Goal: Transaction & Acquisition: Register for event/course

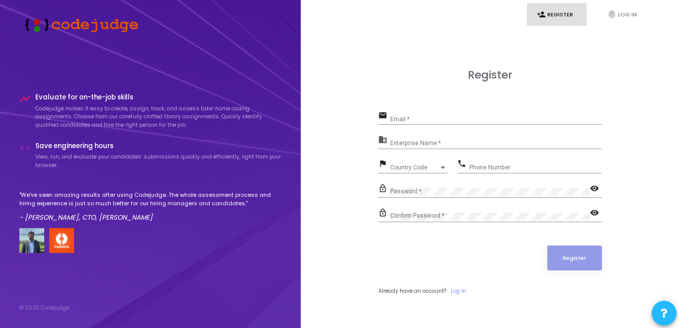
click at [442, 121] on input "Email *" at bounding box center [496, 119] width 212 height 7
type input "[EMAIL_ADDRESS][DOMAIN_NAME]"
click at [474, 119] on input "[EMAIL_ADDRESS][DOMAIN_NAME]" at bounding box center [496, 119] width 212 height 7
click at [468, 120] on input "[EMAIL_ADDRESS][DOMAIN_NAME]" at bounding box center [496, 119] width 212 height 7
click at [468, 118] on input "[EMAIL_ADDRESS][DOMAIN_NAME]" at bounding box center [496, 119] width 212 height 7
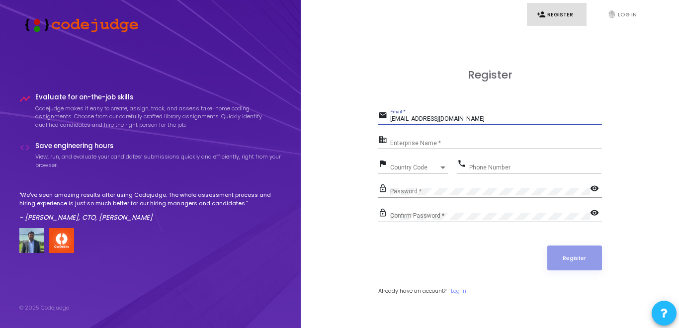
drag, startPoint x: 468, startPoint y: 118, endPoint x: 350, endPoint y: 117, distance: 118.4
click at [390, 117] on input "[EMAIL_ADDRESS][DOMAIN_NAME]" at bounding box center [496, 119] width 212 height 7
type input "[EMAIL_ADDRESS][DOMAIN_NAME]"
click at [422, 81] on h3 "Register" at bounding box center [490, 75] width 224 height 13
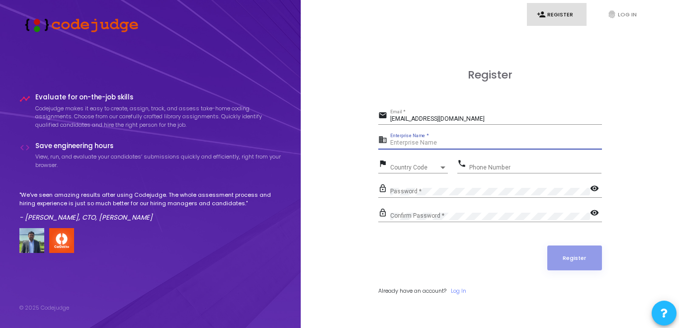
click at [435, 141] on input "Enterprise Name *" at bounding box center [496, 143] width 212 height 7
click at [448, 144] on input "Enterprise Name *" at bounding box center [496, 143] width 212 height 7
type input "G"
type input "Payoneer"
click at [419, 164] on div "Country Code Country Code" at bounding box center [419, 165] width 58 height 15
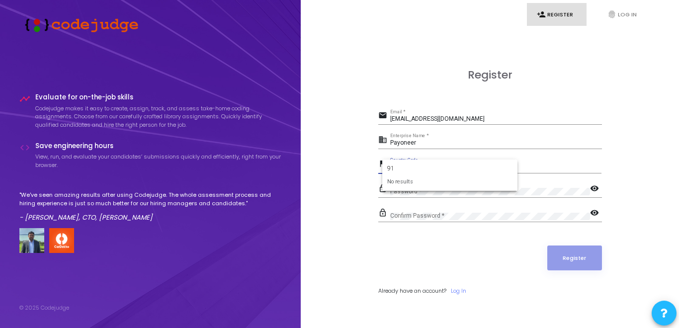
type input "9"
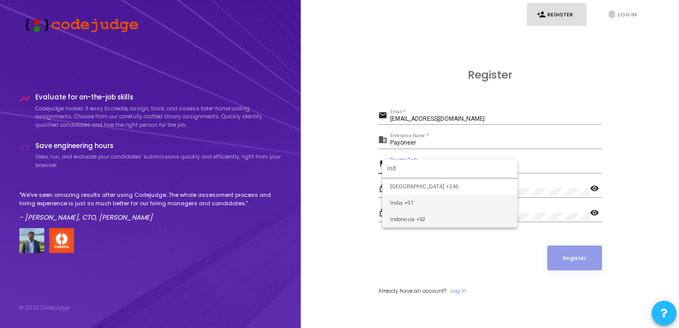
type input "ind"
click at [417, 201] on span "India +91" at bounding box center [449, 203] width 119 height 16
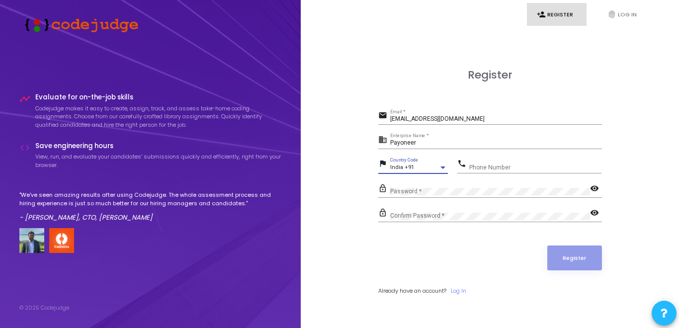
click at [479, 166] on input "Phone Number" at bounding box center [535, 167] width 132 height 7
type input "8800503097"
click at [486, 183] on div "Password *" at bounding box center [490, 190] width 200 height 16
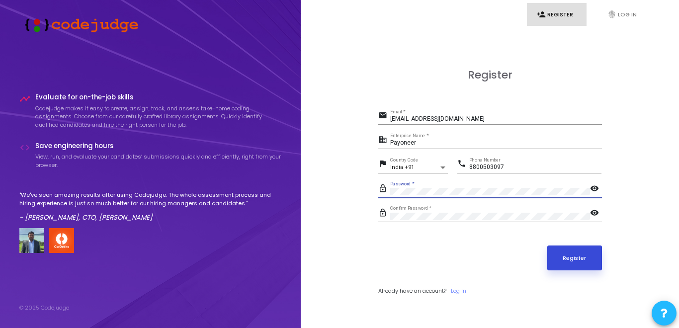
click at [581, 257] on button "Register" at bounding box center [575, 258] width 55 height 25
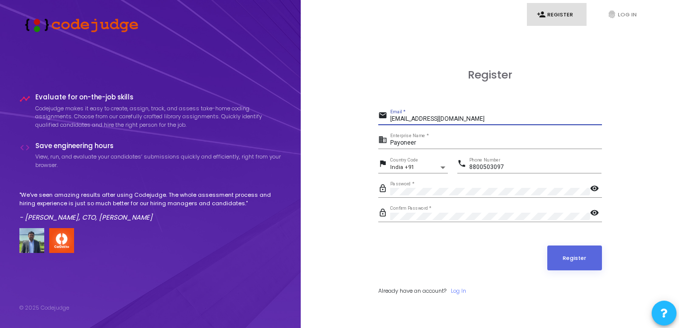
drag, startPoint x: 476, startPoint y: 117, endPoint x: 393, endPoint y: 109, distance: 83.4
click at [393, 116] on input "[EMAIL_ADDRESS][DOMAIN_NAME]" at bounding box center [496, 119] width 212 height 7
click at [386, 86] on div "Register email [EMAIL_ADDRESS][DOMAIN_NAME] Email * business Payoneer Enterpris…" at bounding box center [490, 193] width 224 height 249
click at [471, 123] on div "[EMAIL_ADDRESS][DOMAIN_NAME] Email *" at bounding box center [496, 116] width 212 height 15
type input "[EMAIL_ADDRESS][DOMAIN_NAME]"
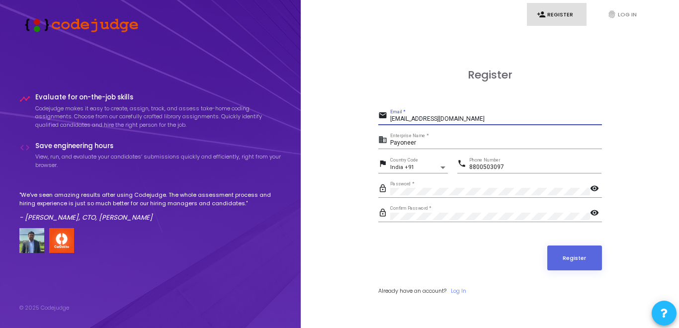
click at [529, 95] on div "Register email [EMAIL_ADDRESS][DOMAIN_NAME] Email * business Payoneer Enterpris…" at bounding box center [490, 193] width 224 height 249
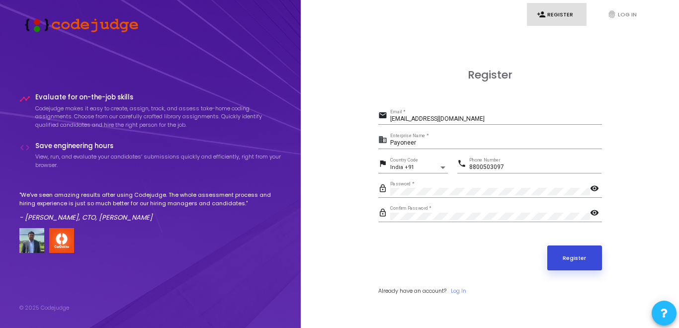
click at [580, 264] on button "Register" at bounding box center [575, 258] width 55 height 25
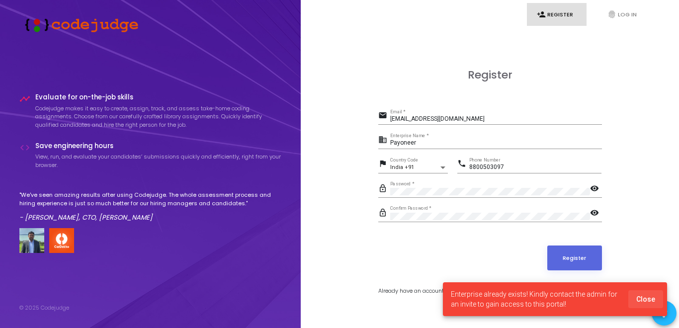
click at [652, 300] on span "Close" at bounding box center [646, 299] width 19 height 8
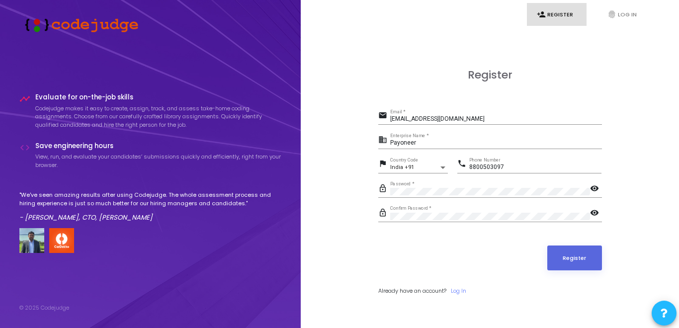
click at [120, 27] on img at bounding box center [78, 24] width 119 height 16
